Goal: Download file/media

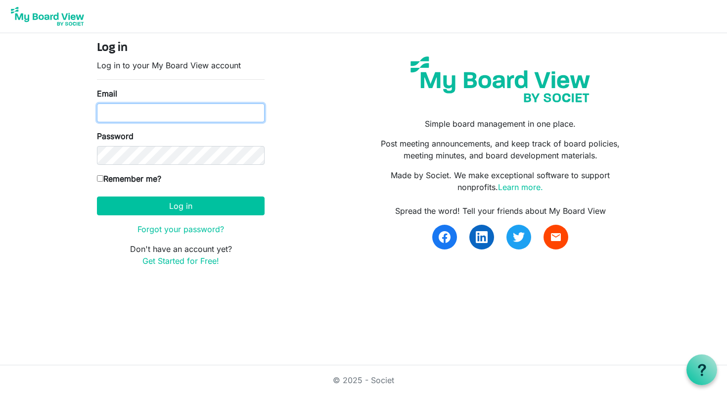
click at [158, 120] on input "Email" at bounding box center [181, 112] width 168 height 19
type input "matthew.lagrandeur@gmail.com"
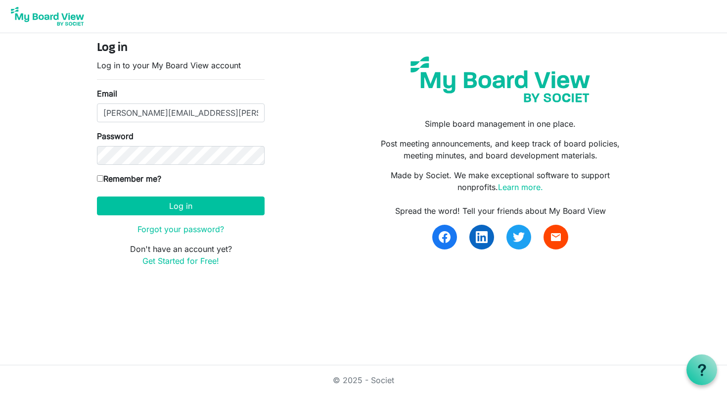
click at [173, 167] on form "Log in Log in to your My Board View account Email matthew.lagrandeur@gmail.com …" at bounding box center [181, 154] width 168 height 226
click at [97, 196] on button "Log in" at bounding box center [181, 205] width 168 height 19
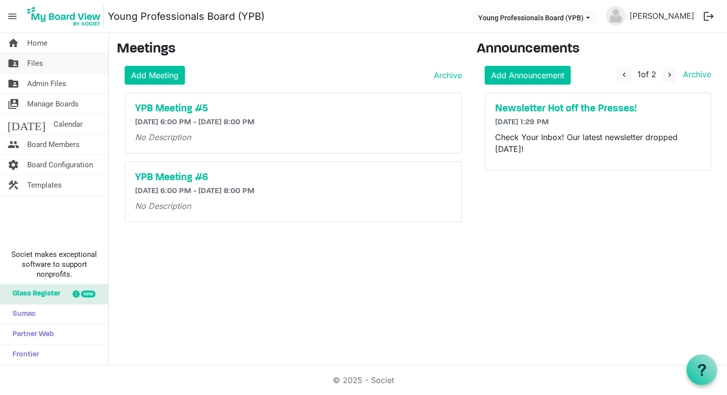
click at [81, 71] on link "folder_shared Files" at bounding box center [54, 63] width 108 height 20
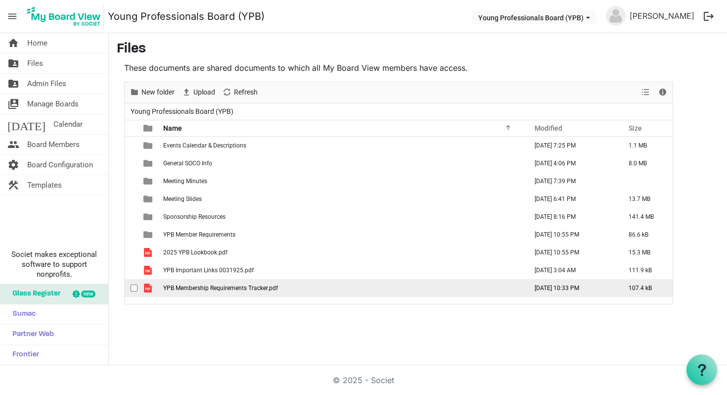
click at [213, 285] on span "YPB Membership Requirements Tracker.pdf" at bounding box center [220, 287] width 115 height 7
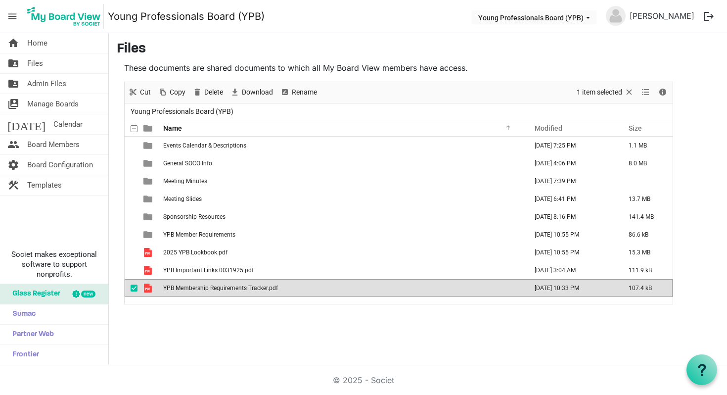
click at [213, 285] on span "YPB Membership Requirements Tracker.pdf" at bounding box center [220, 287] width 115 height 7
